Goal: Check status: Check status

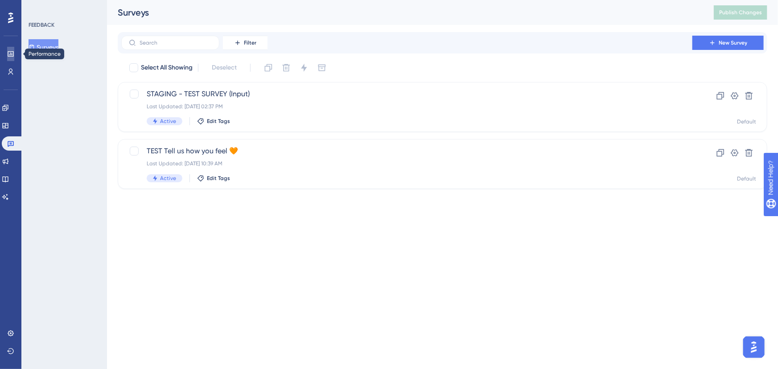
click at [11, 58] on link at bounding box center [10, 54] width 7 height 14
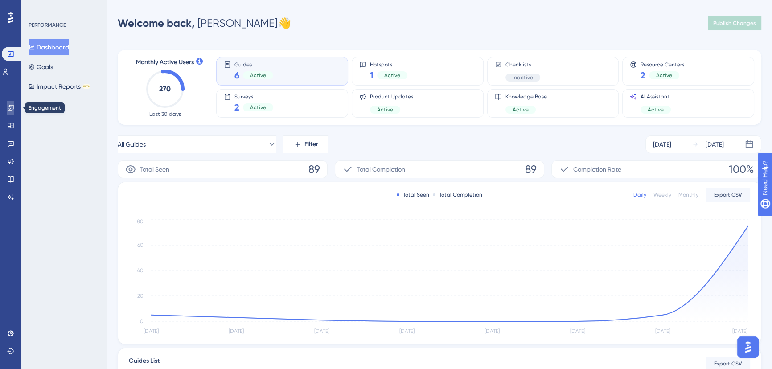
click at [10, 110] on icon at bounding box center [10, 107] width 7 height 7
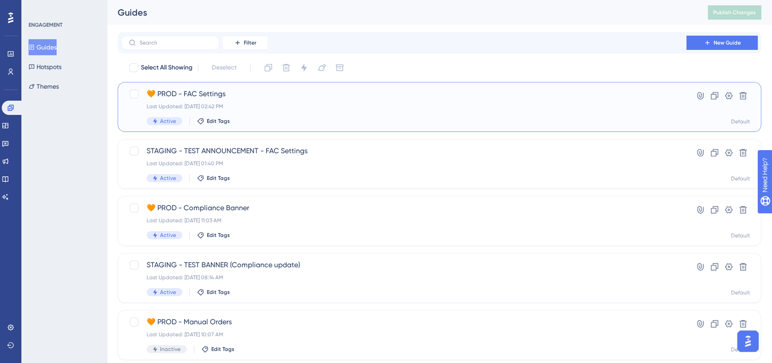
click at [267, 98] on span "🧡 PROD - FAC Settings" at bounding box center [404, 94] width 514 height 11
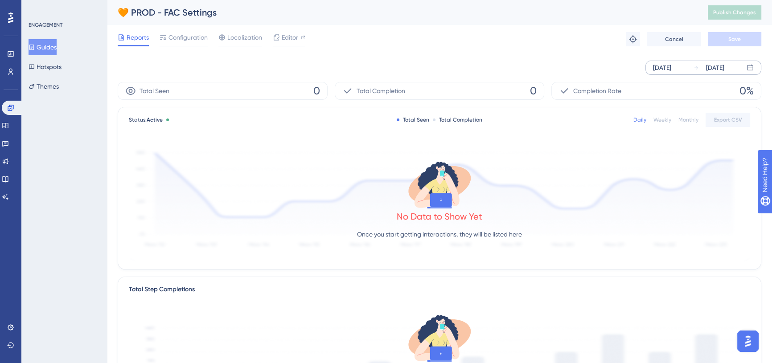
click at [704, 68] on div "[DATE]" at bounding box center [709, 67] width 31 height 11
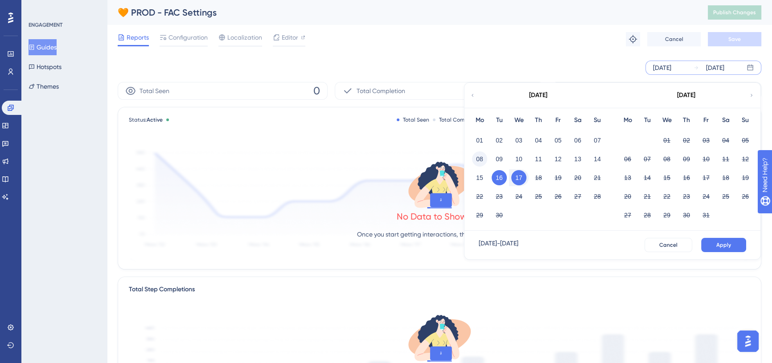
click at [481, 155] on button "08" at bounding box center [479, 159] width 15 height 15
click at [522, 175] on button "17" at bounding box center [518, 177] width 15 height 15
click at [732, 241] on button "Apply" at bounding box center [723, 245] width 45 height 14
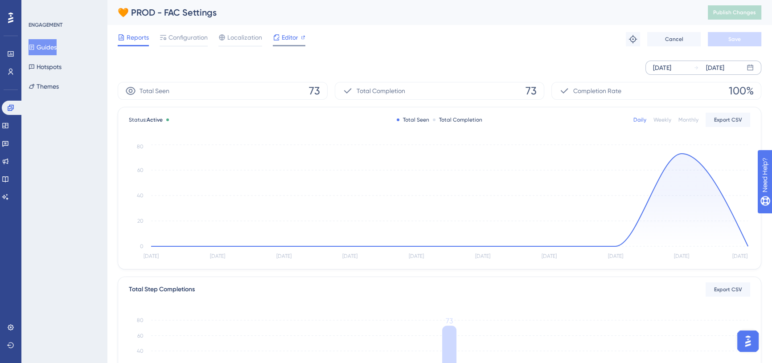
click at [294, 39] on span "Editor" at bounding box center [290, 37] width 16 height 11
click at [187, 36] on span "Configuration" at bounding box center [188, 37] width 39 height 11
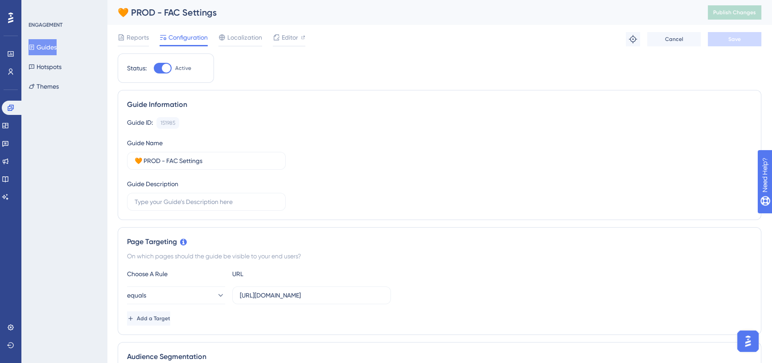
scroll to position [40, 0]
